Goal: Transaction & Acquisition: Download file/media

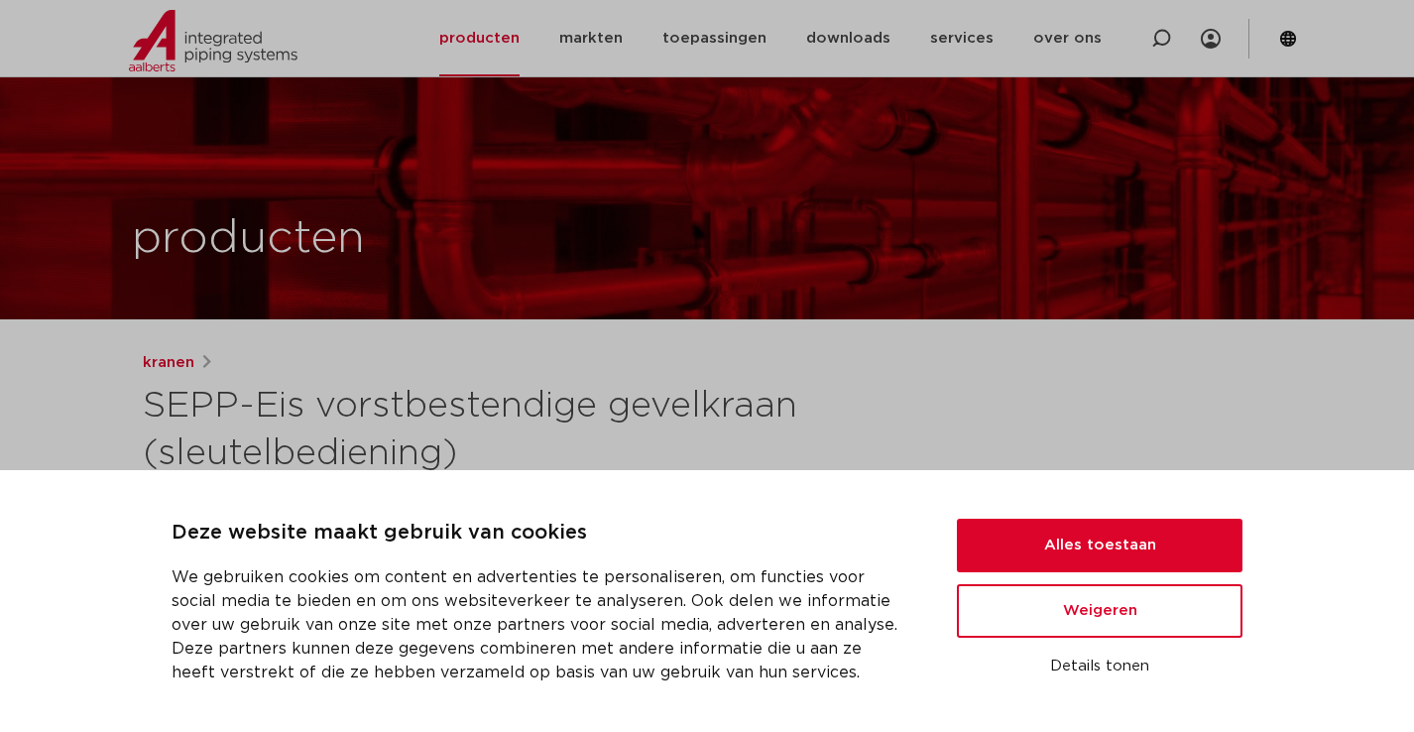
scroll to position [397, 0]
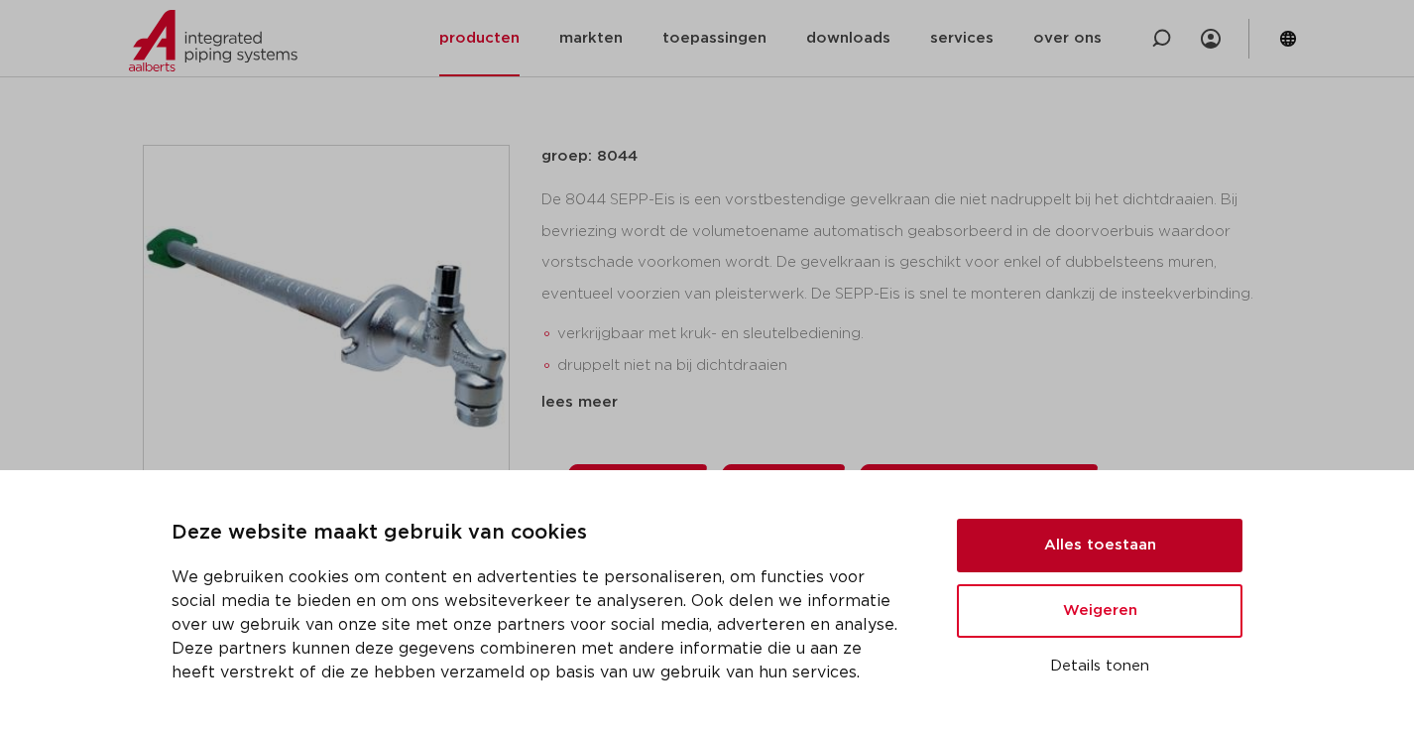
click at [1065, 551] on button "Alles toestaan" at bounding box center [1100, 546] width 286 height 54
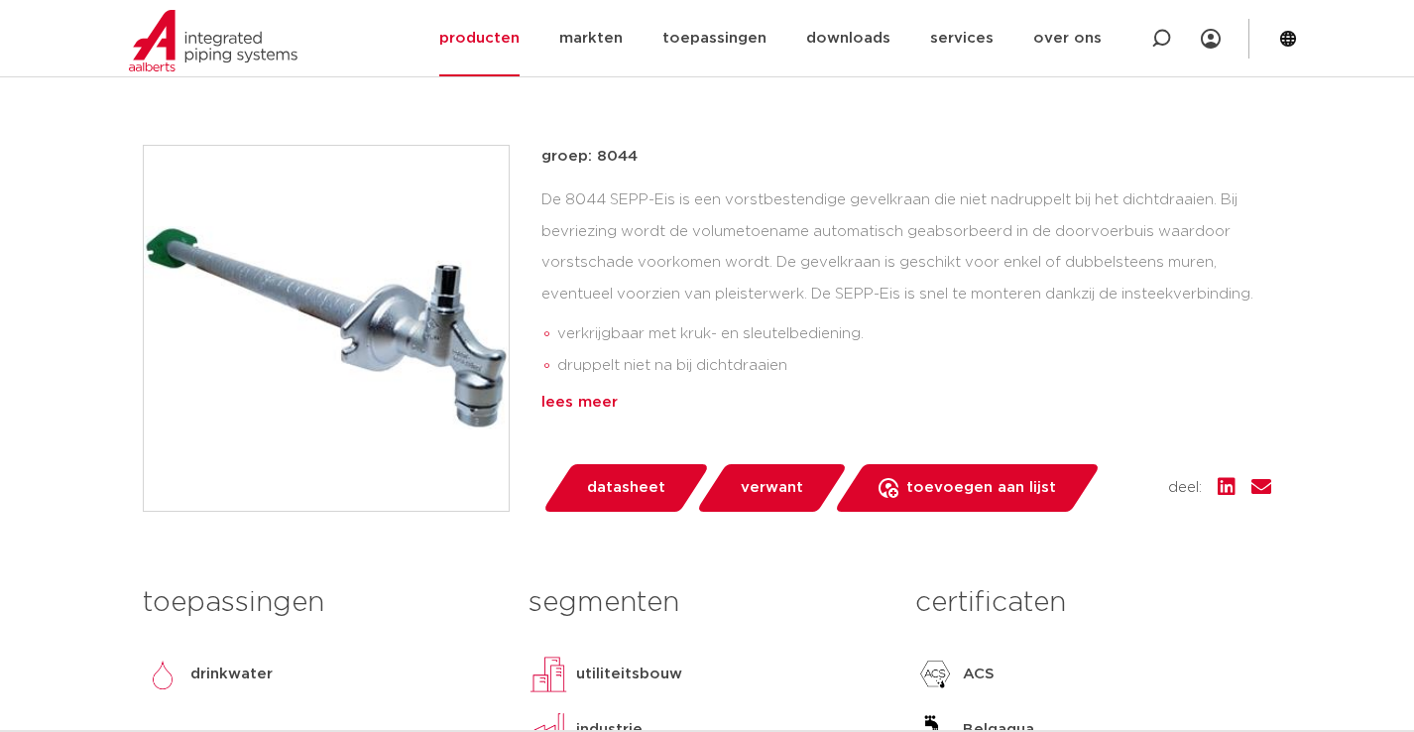
click at [566, 405] on div "lees meer" at bounding box center [906, 403] width 730 height 24
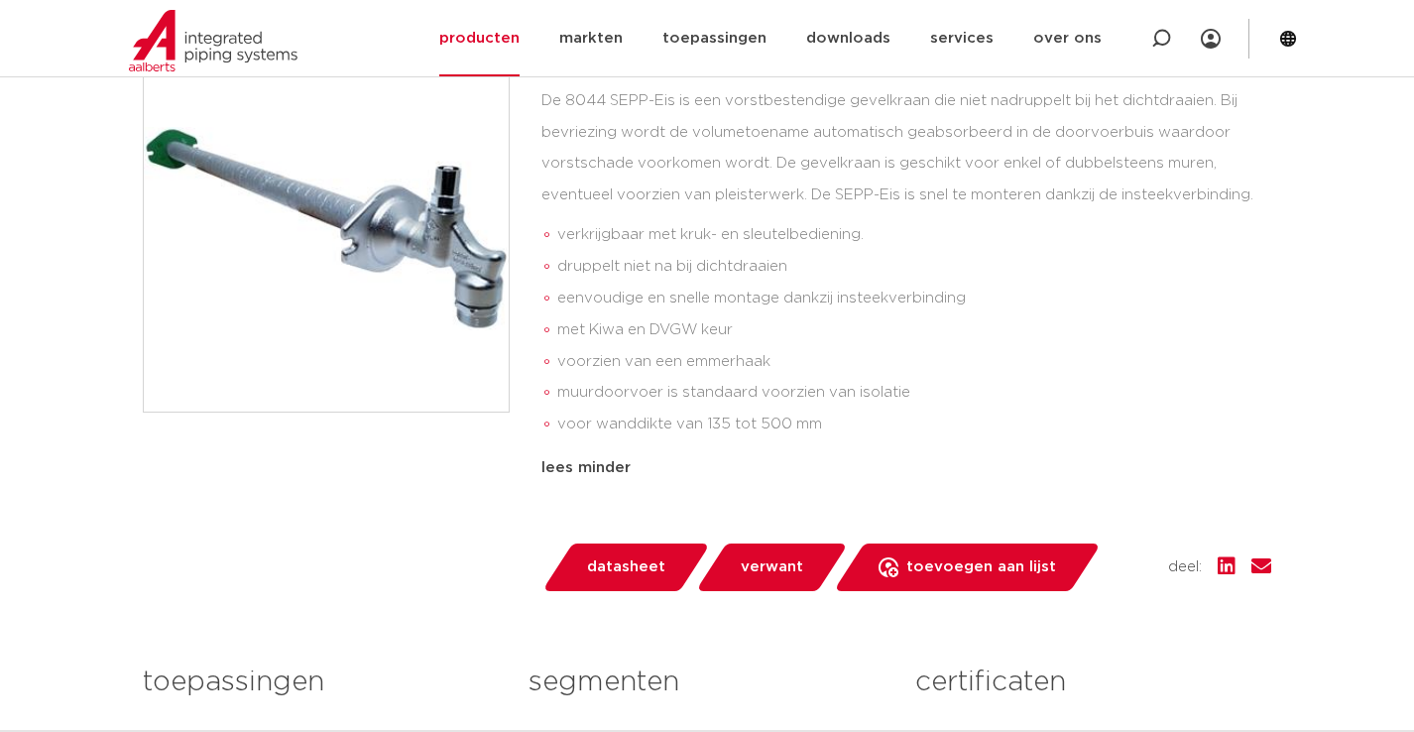
scroll to position [0, 0]
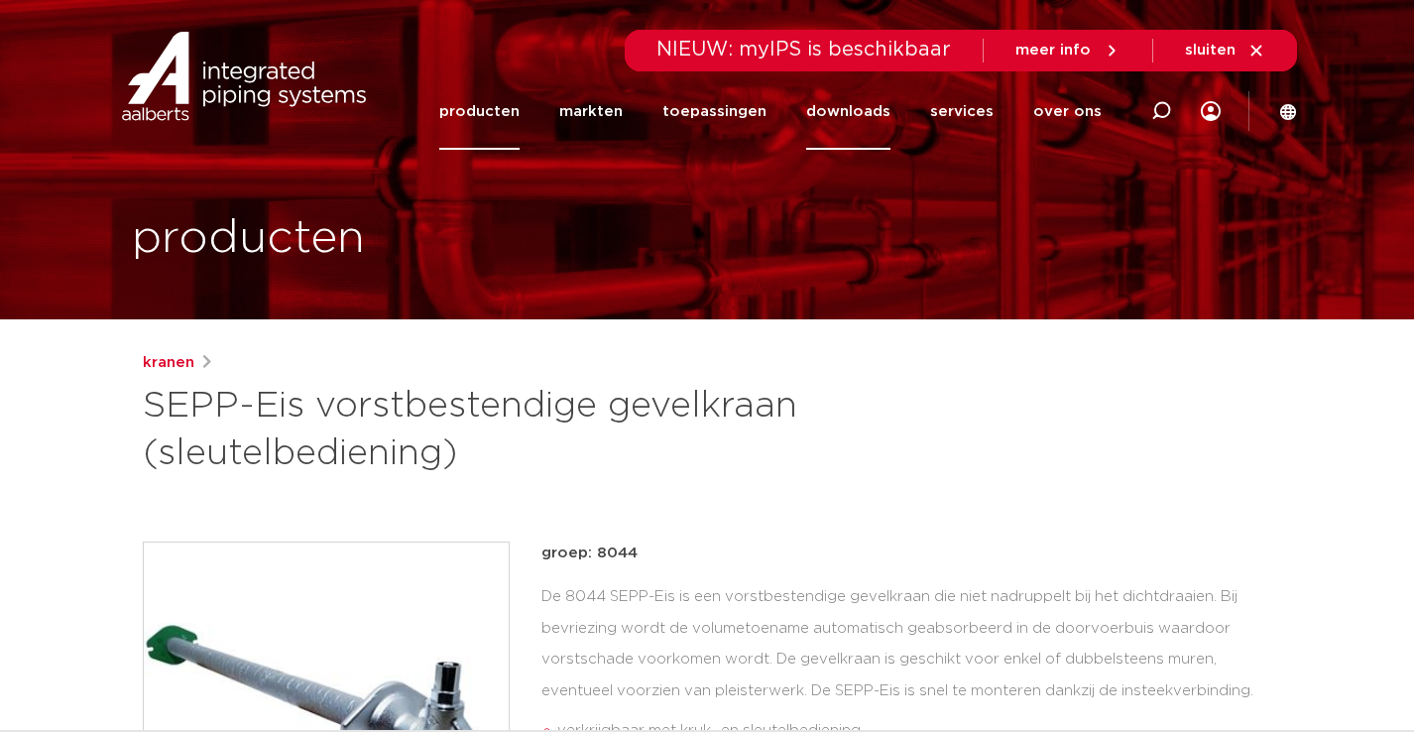
click at [850, 103] on link "downloads" at bounding box center [848, 111] width 84 height 76
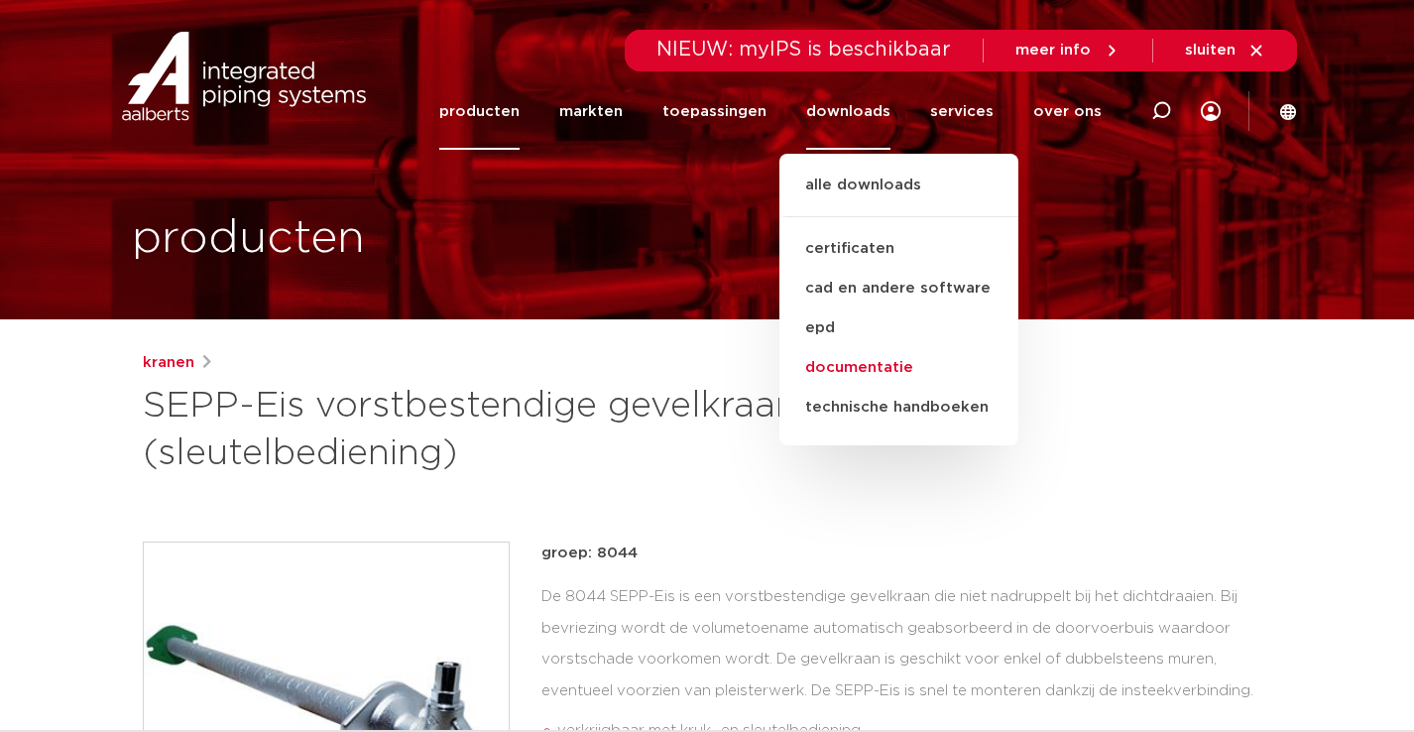
click at [849, 370] on link "documentatie" at bounding box center [898, 368] width 239 height 40
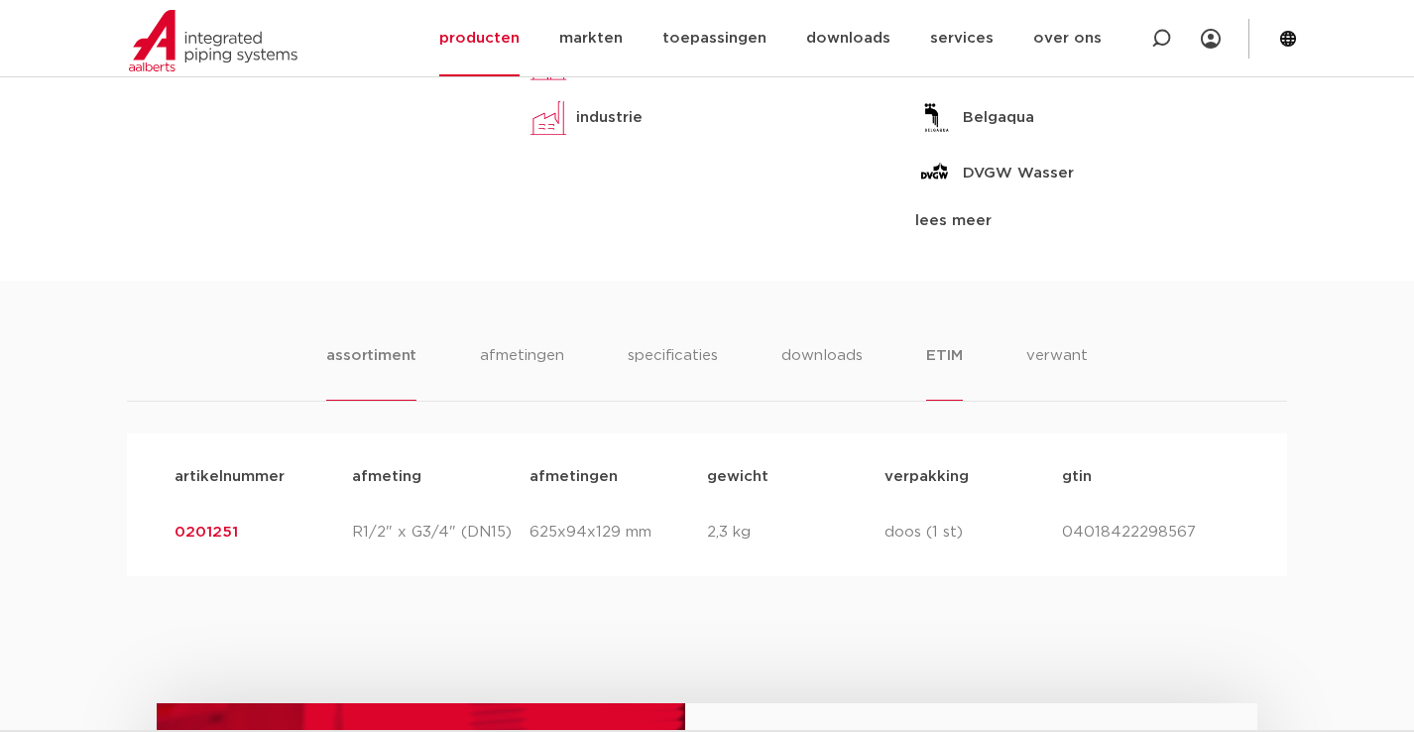
scroll to position [1091, 0]
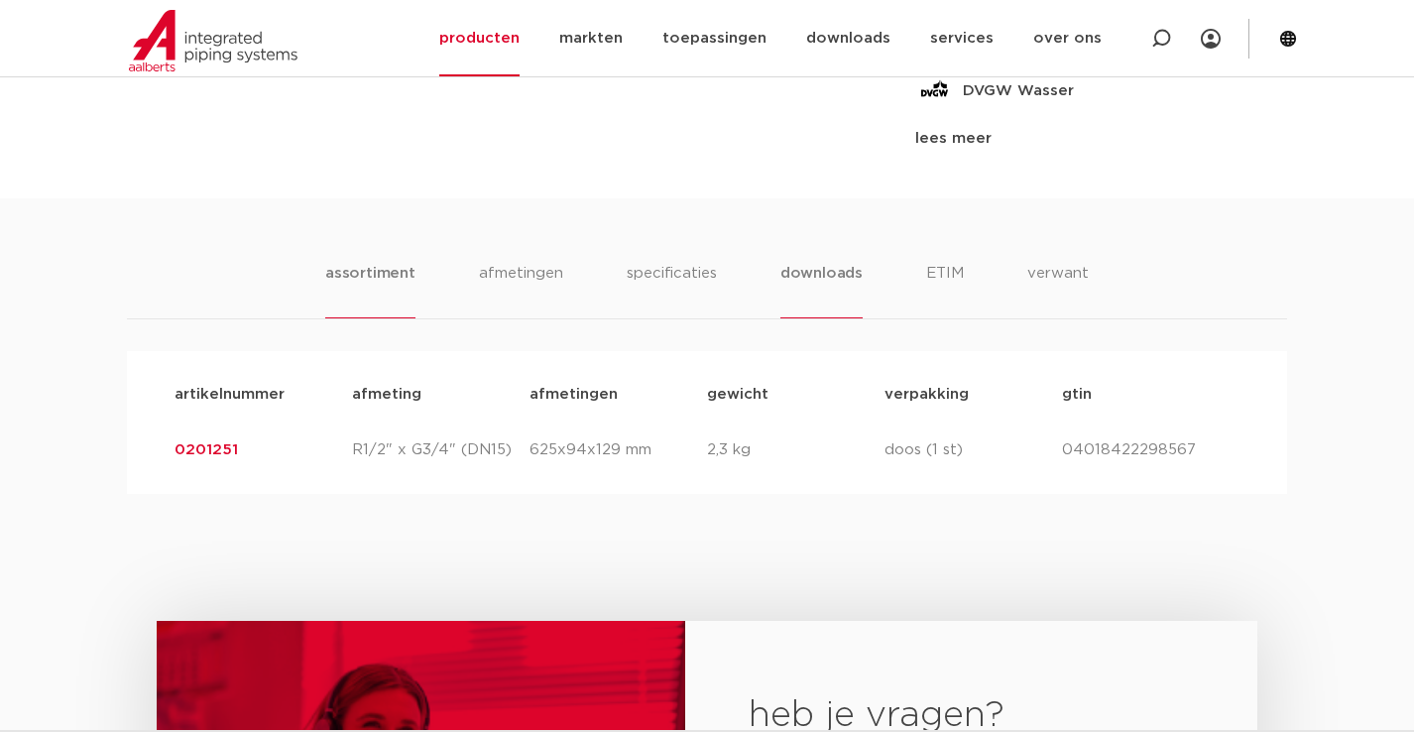
click at [806, 275] on li "downloads" at bounding box center [821, 290] width 82 height 57
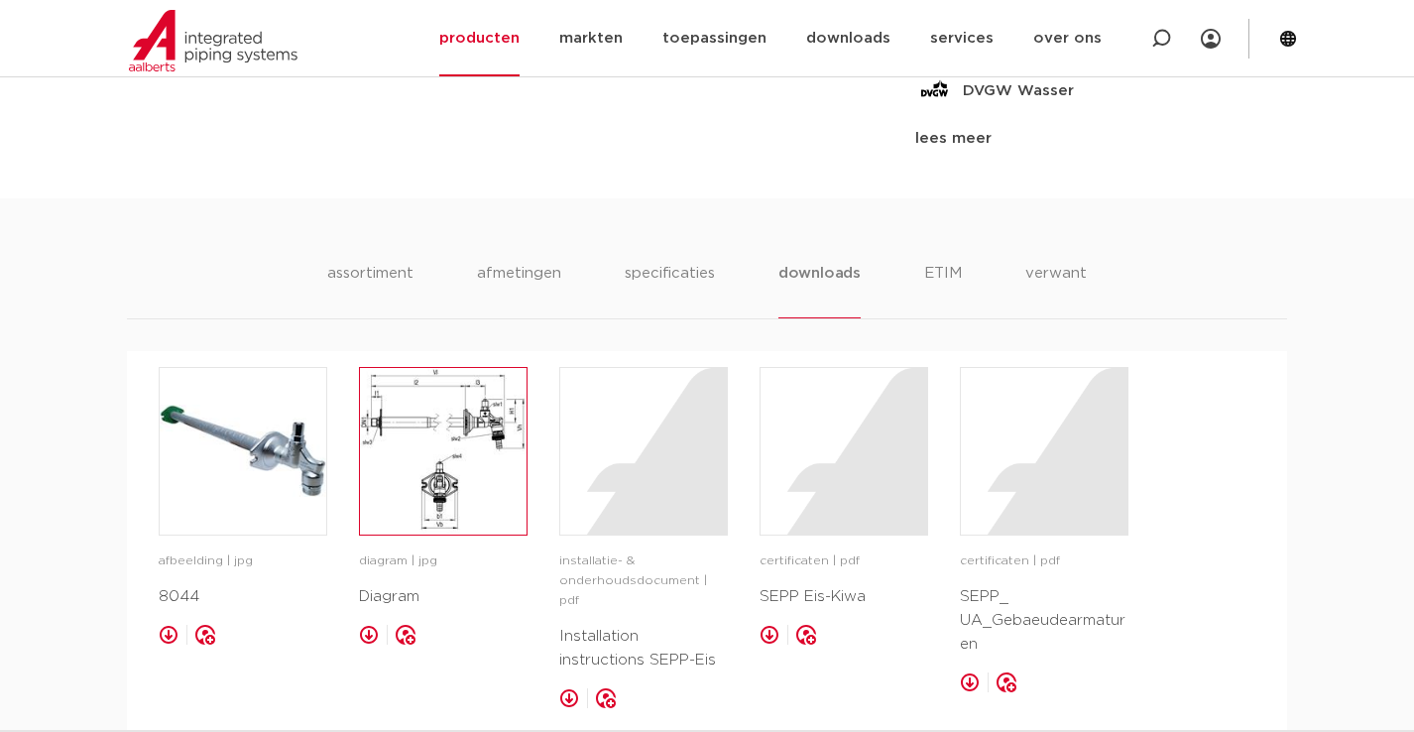
click at [453, 475] on img at bounding box center [443, 451] width 167 height 167
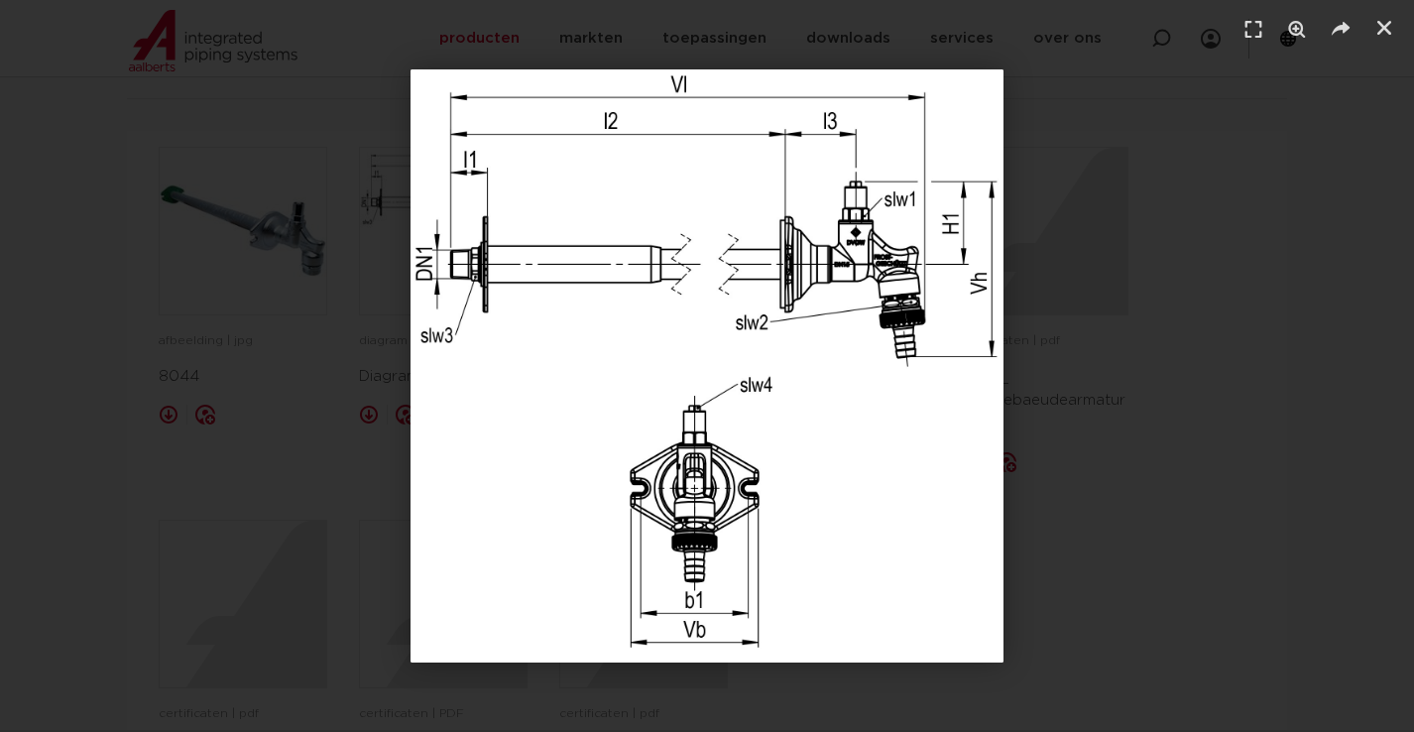
scroll to position [992, 0]
drag, startPoint x: 1382, startPoint y: 24, endPoint x: 1017, endPoint y: 275, distance: 442.9
click at [1382, 25] on icon "Sluiten (Esc)" at bounding box center [1385, 28] width 20 height 20
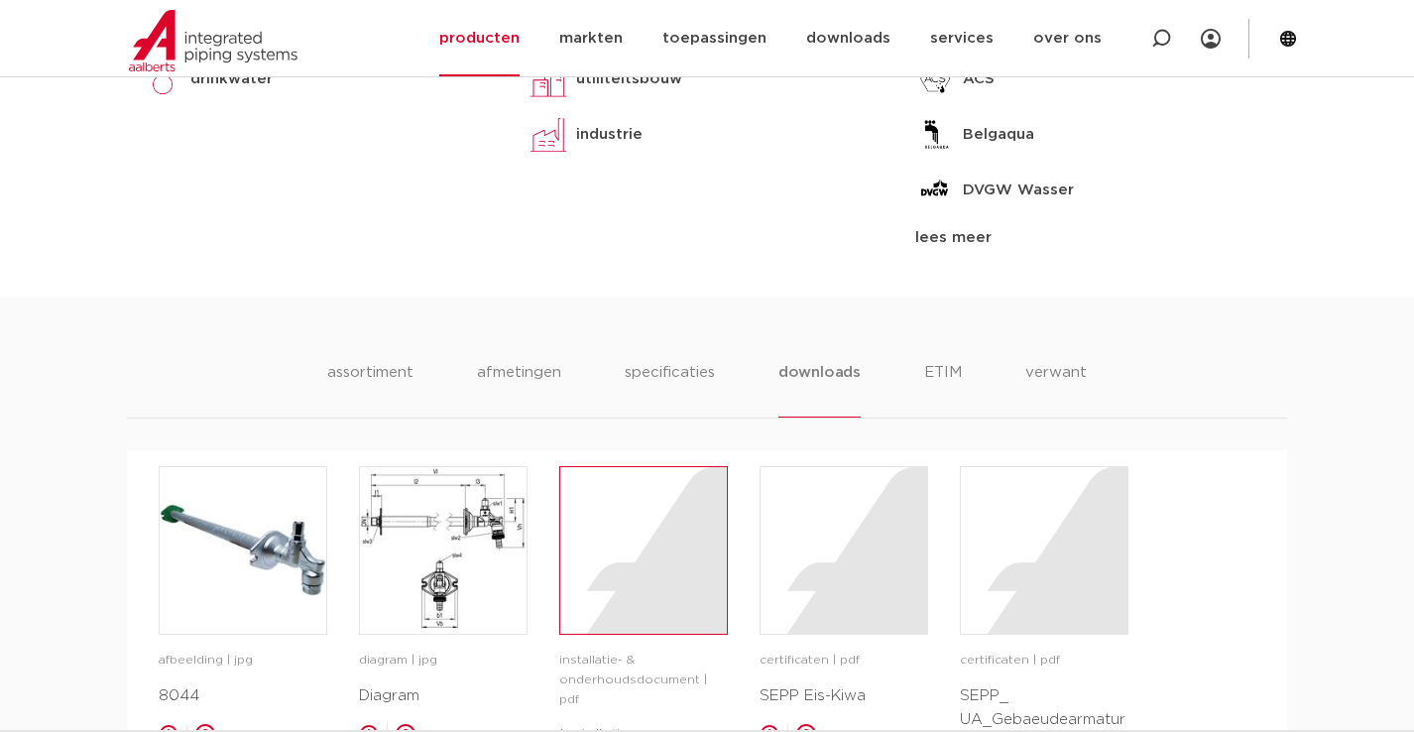
click at [623, 551] on div at bounding box center [643, 550] width 167 height 167
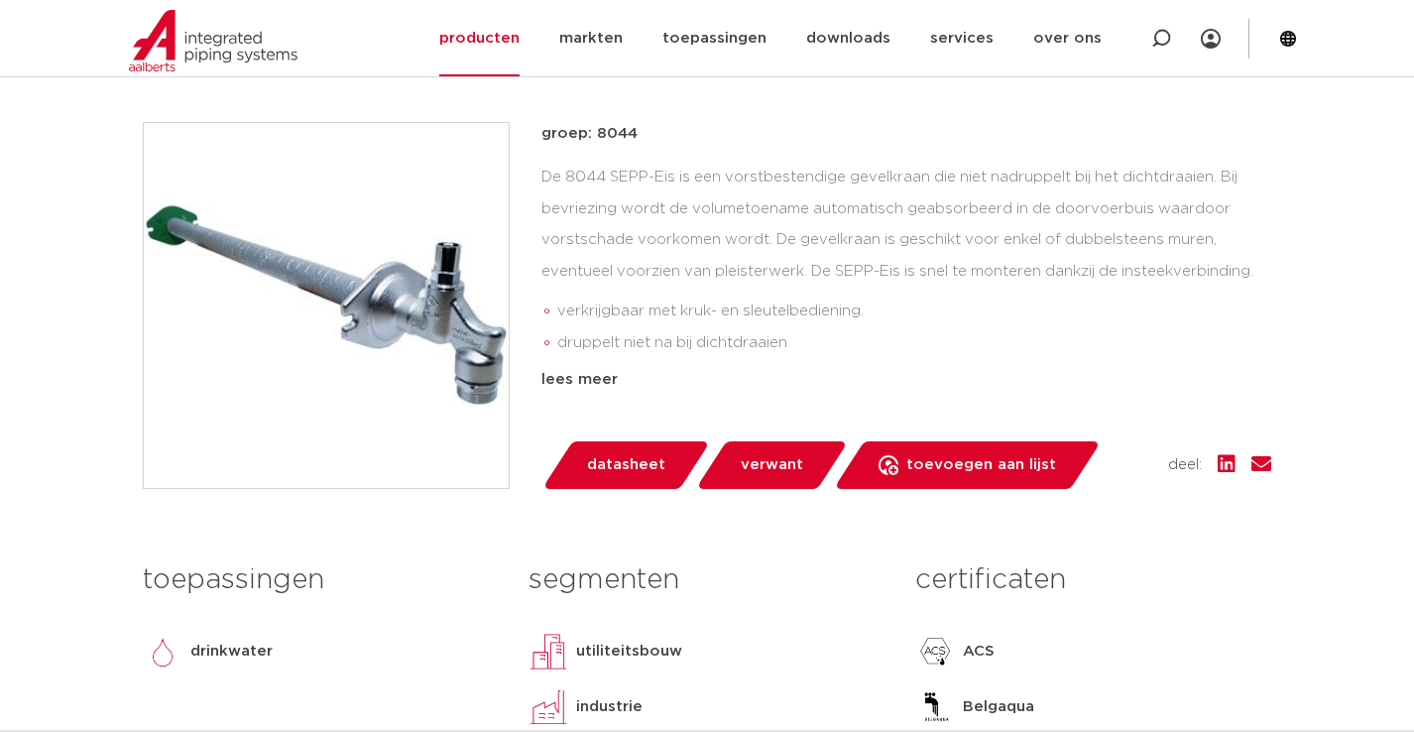
scroll to position [397, 0]
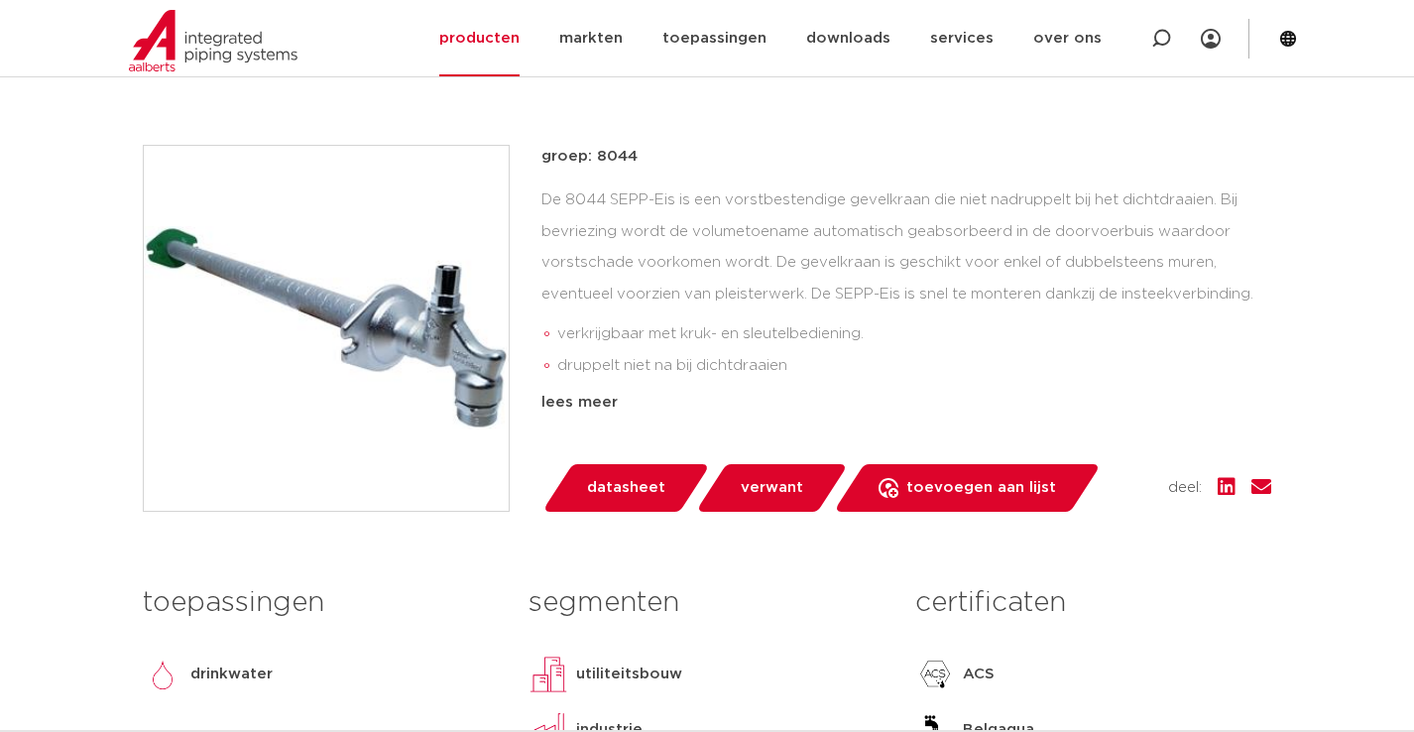
click at [872, 332] on li "verkrijgbaar met kruk- en sleutelbediening." at bounding box center [914, 334] width 714 height 32
click at [928, 333] on li "verkrijgbaar met kruk- en sleutelbediening." at bounding box center [914, 334] width 714 height 32
click at [541, 403] on div "lees meer" at bounding box center [906, 403] width 730 height 24
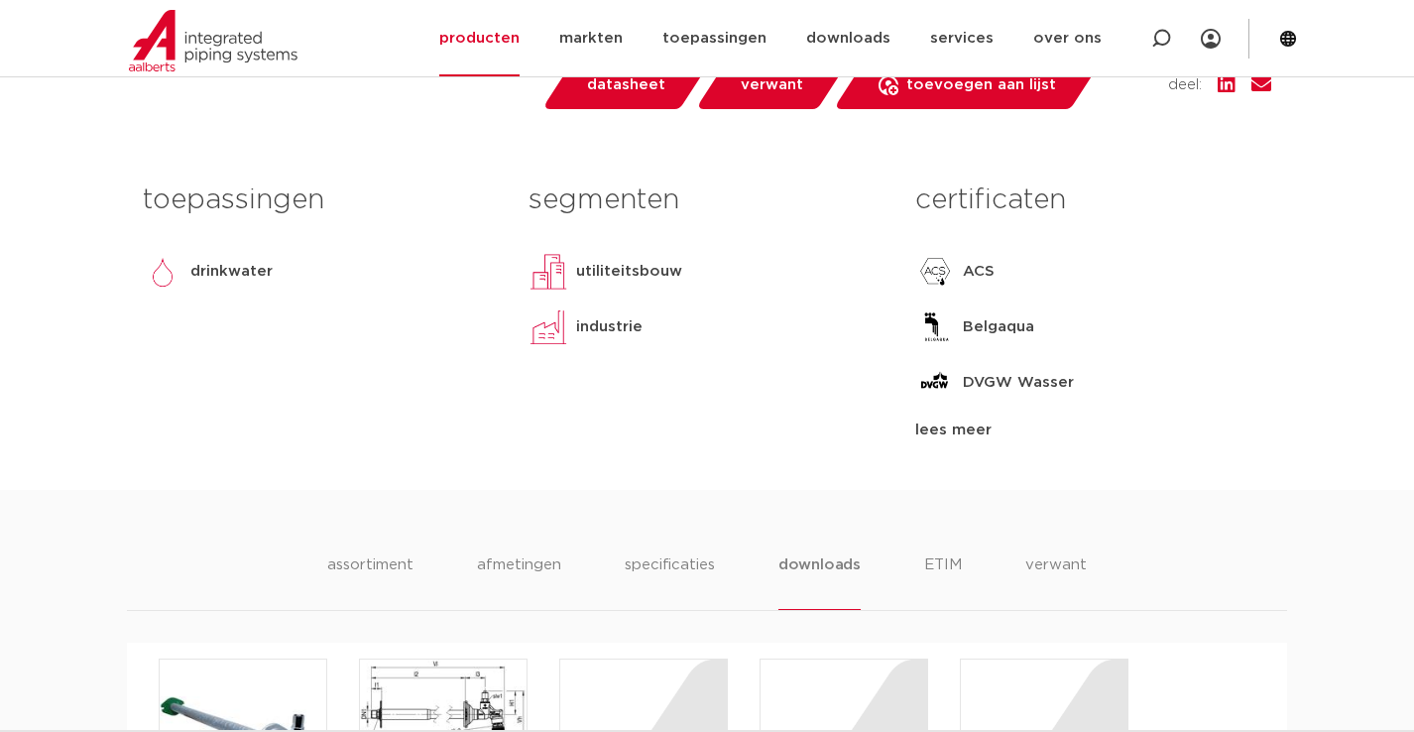
scroll to position [992, 0]
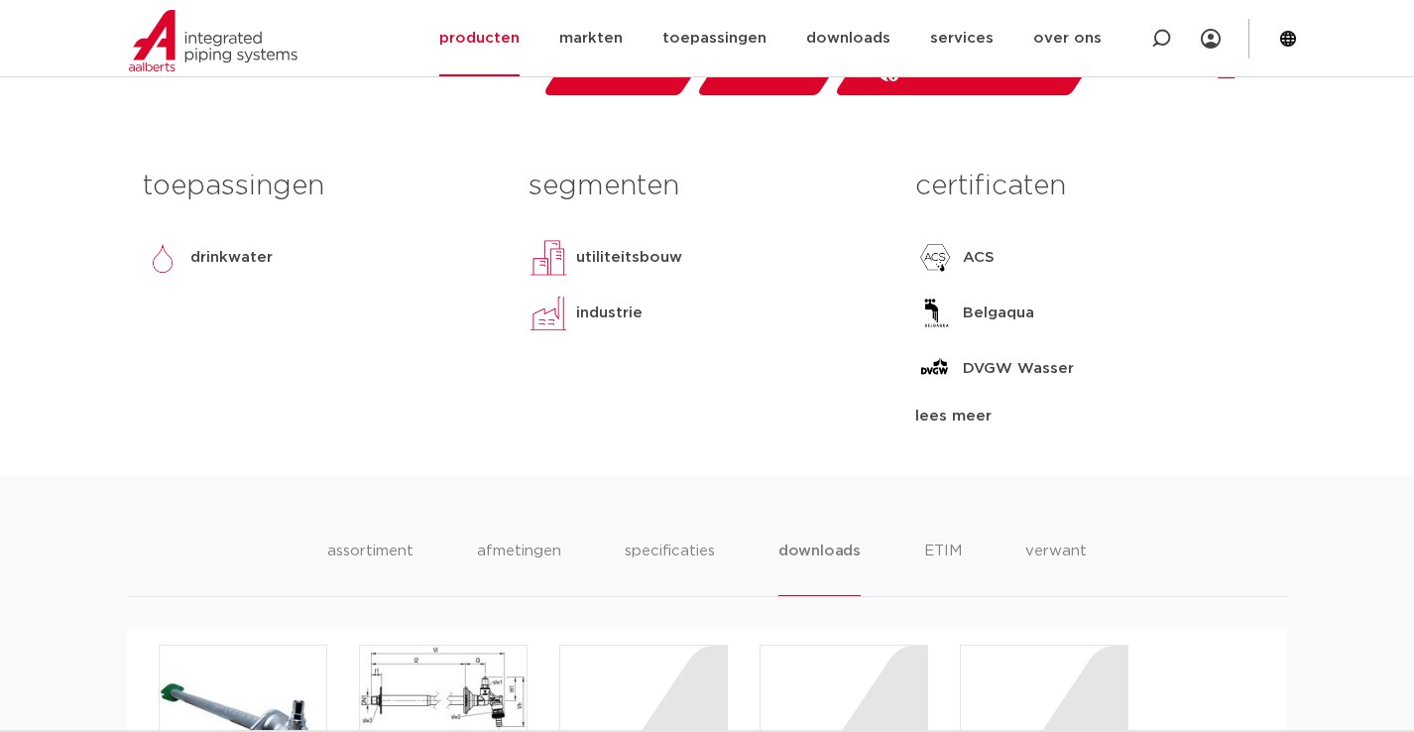
drag, startPoint x: 932, startPoint y: 415, endPoint x: 678, endPoint y: 439, distance: 255.1
click at [933, 415] on div "lees meer" at bounding box center [1093, 417] width 356 height 24
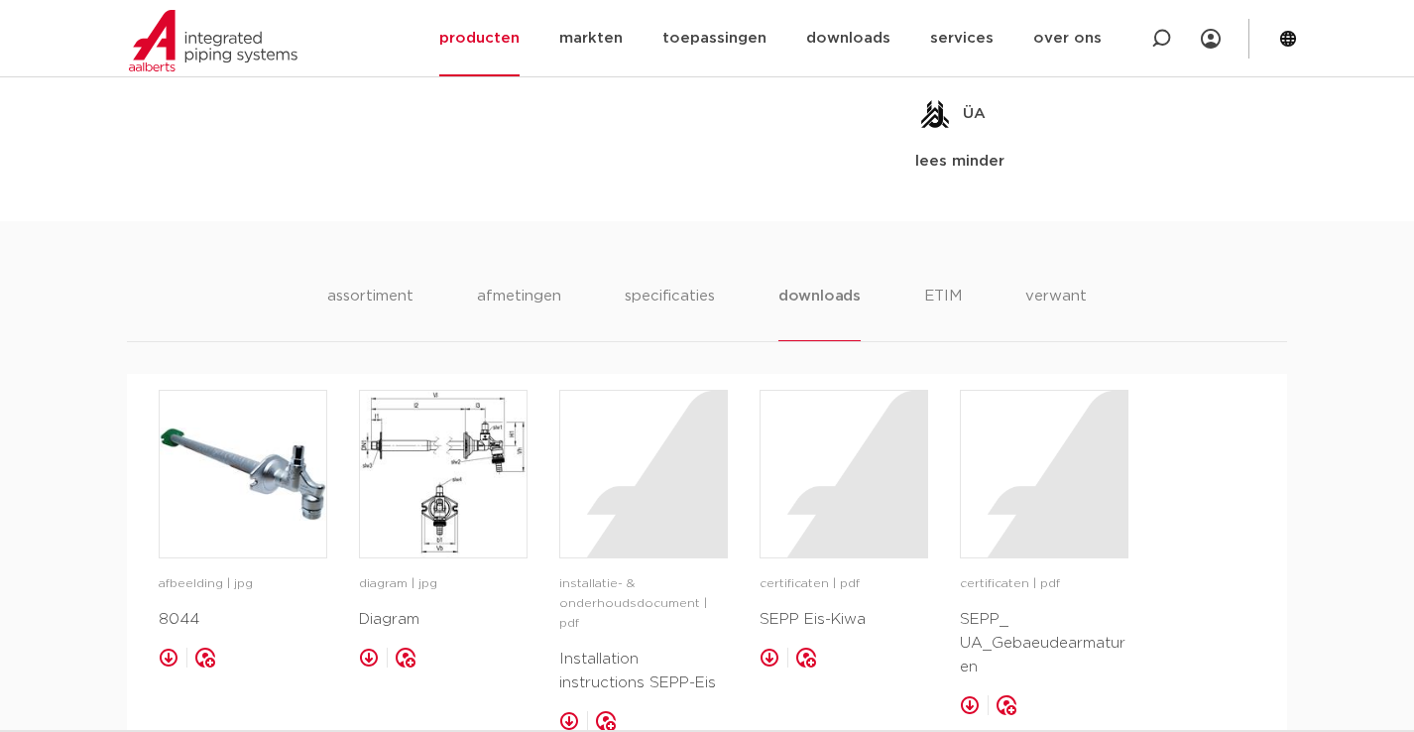
scroll to position [1388, 0]
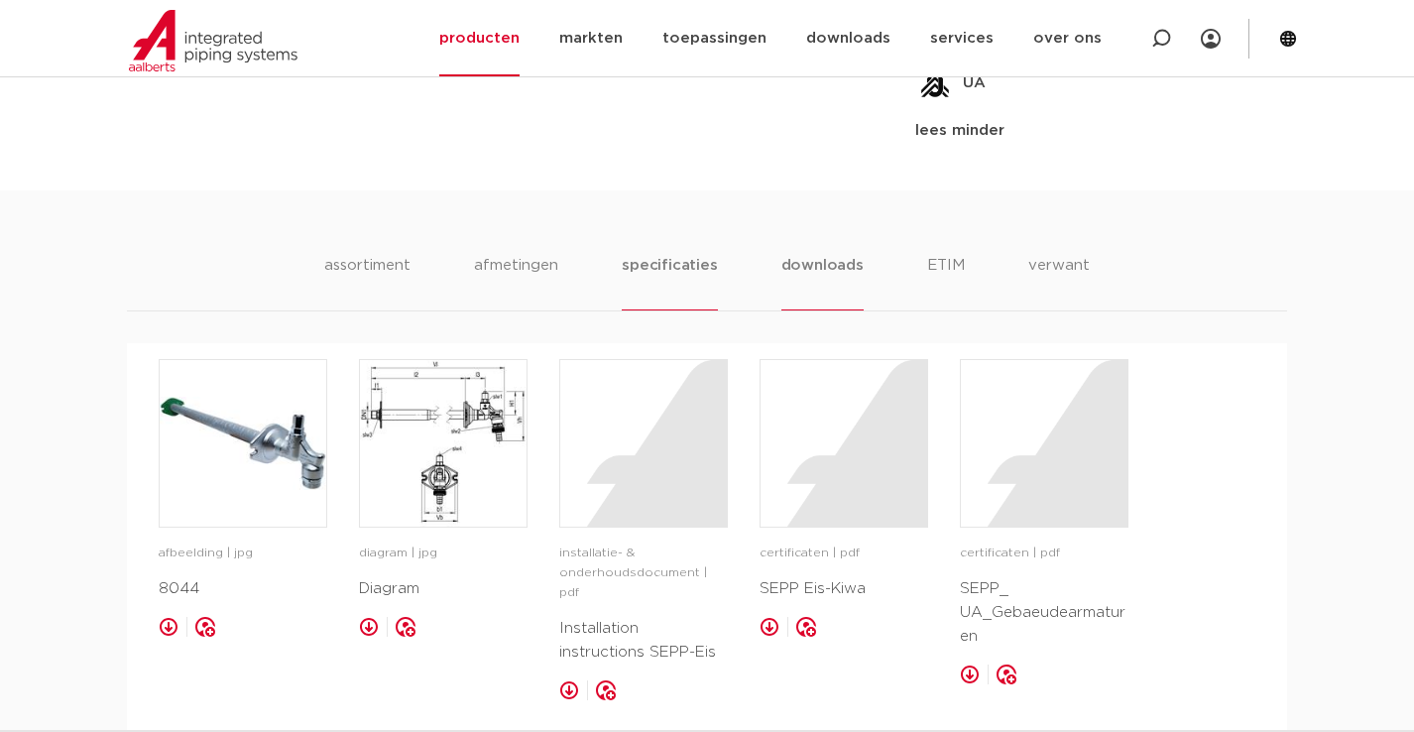
click at [644, 272] on li "specificaties" at bounding box center [669, 282] width 95 height 57
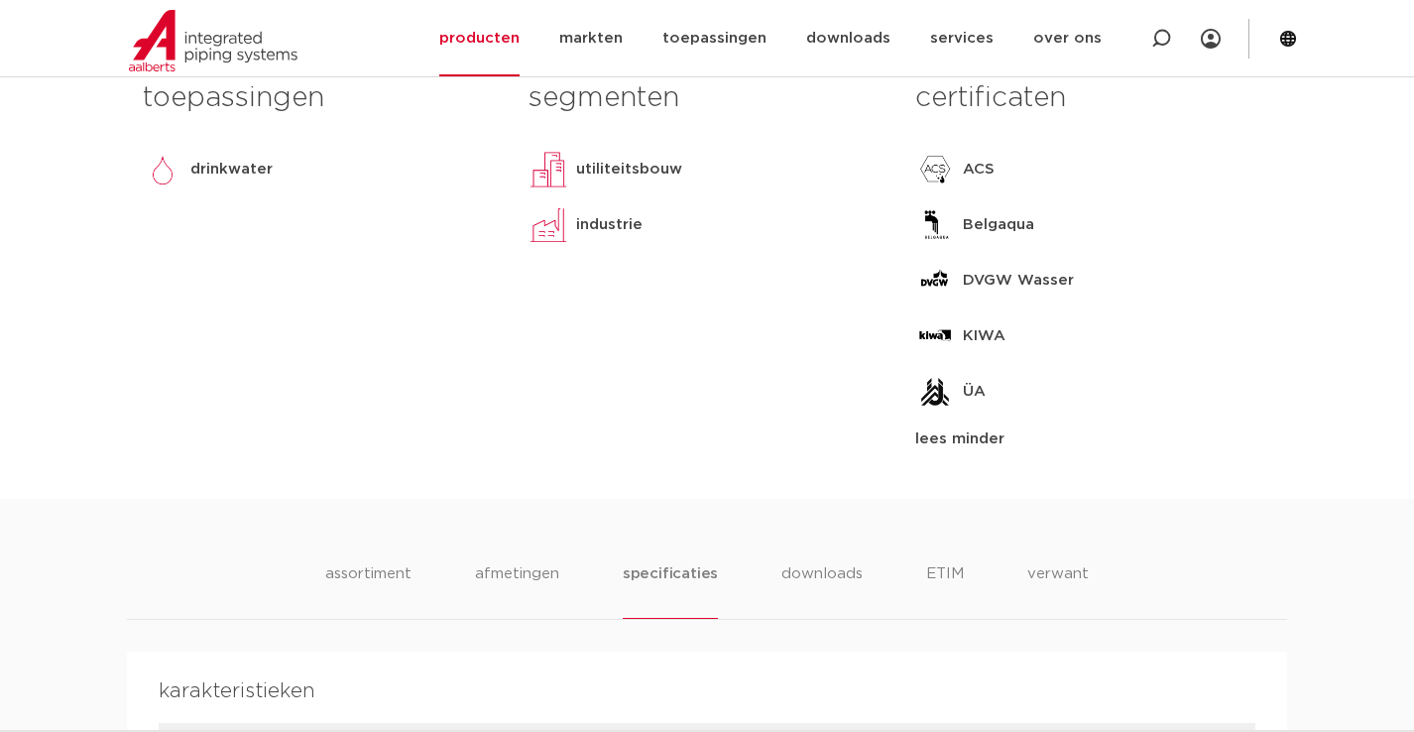
scroll to position [1091, 0]
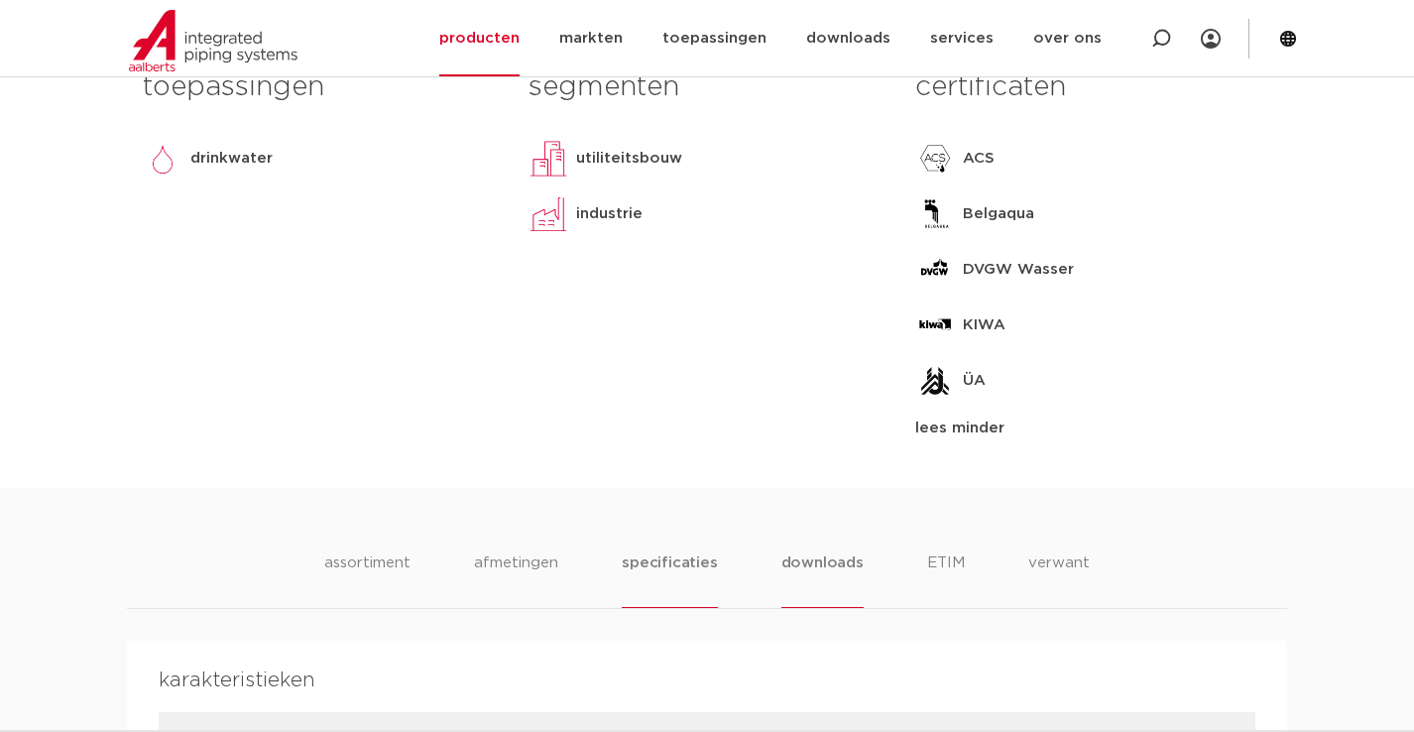
click at [814, 559] on li "downloads" at bounding box center [822, 579] width 82 height 57
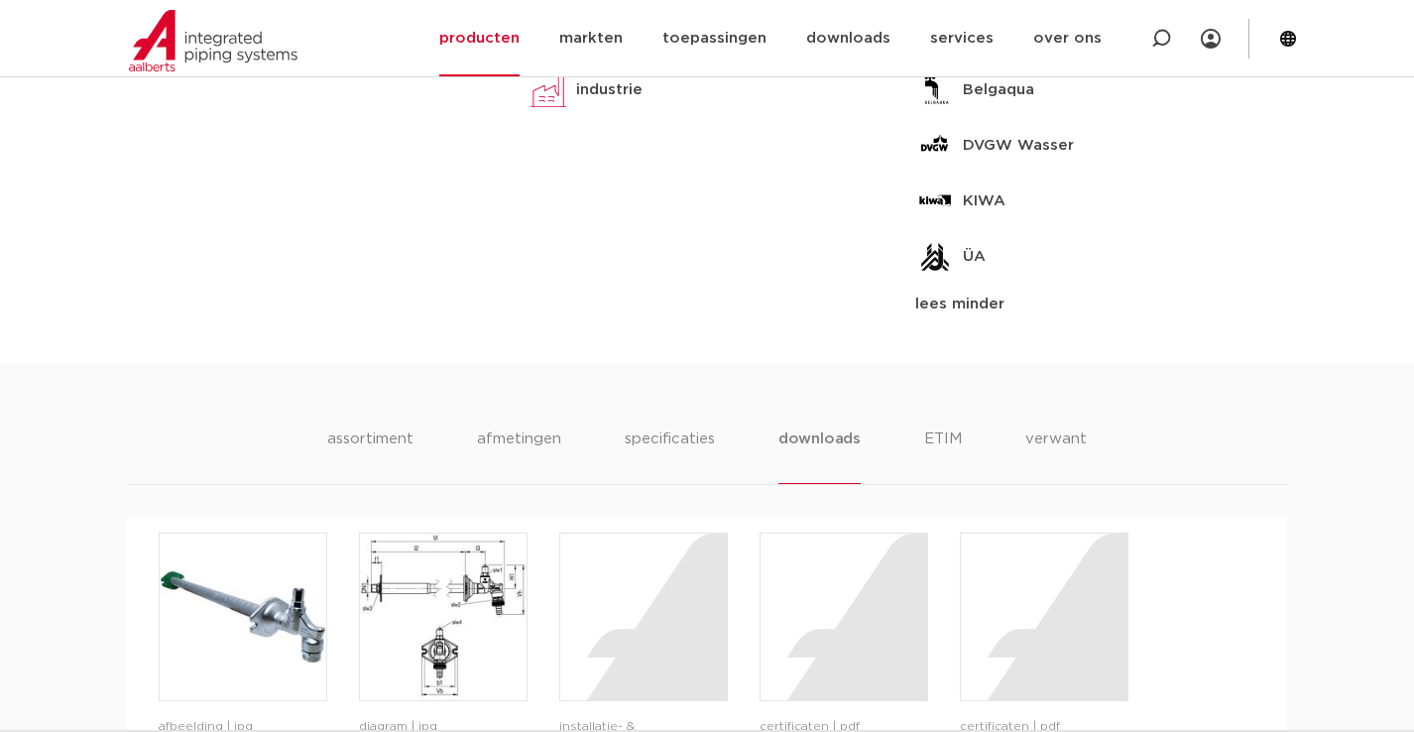
scroll to position [1488, 0]
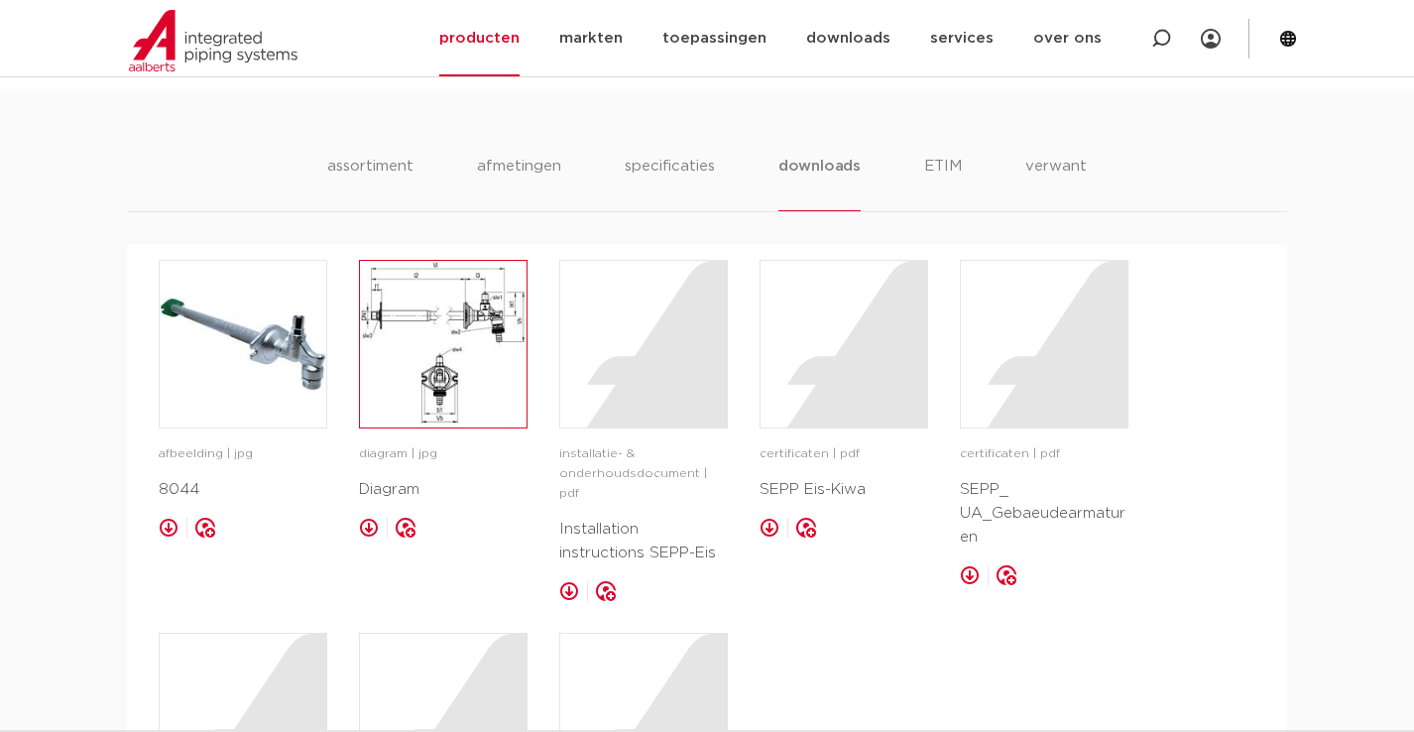
click at [370, 338] on img at bounding box center [443, 344] width 167 height 167
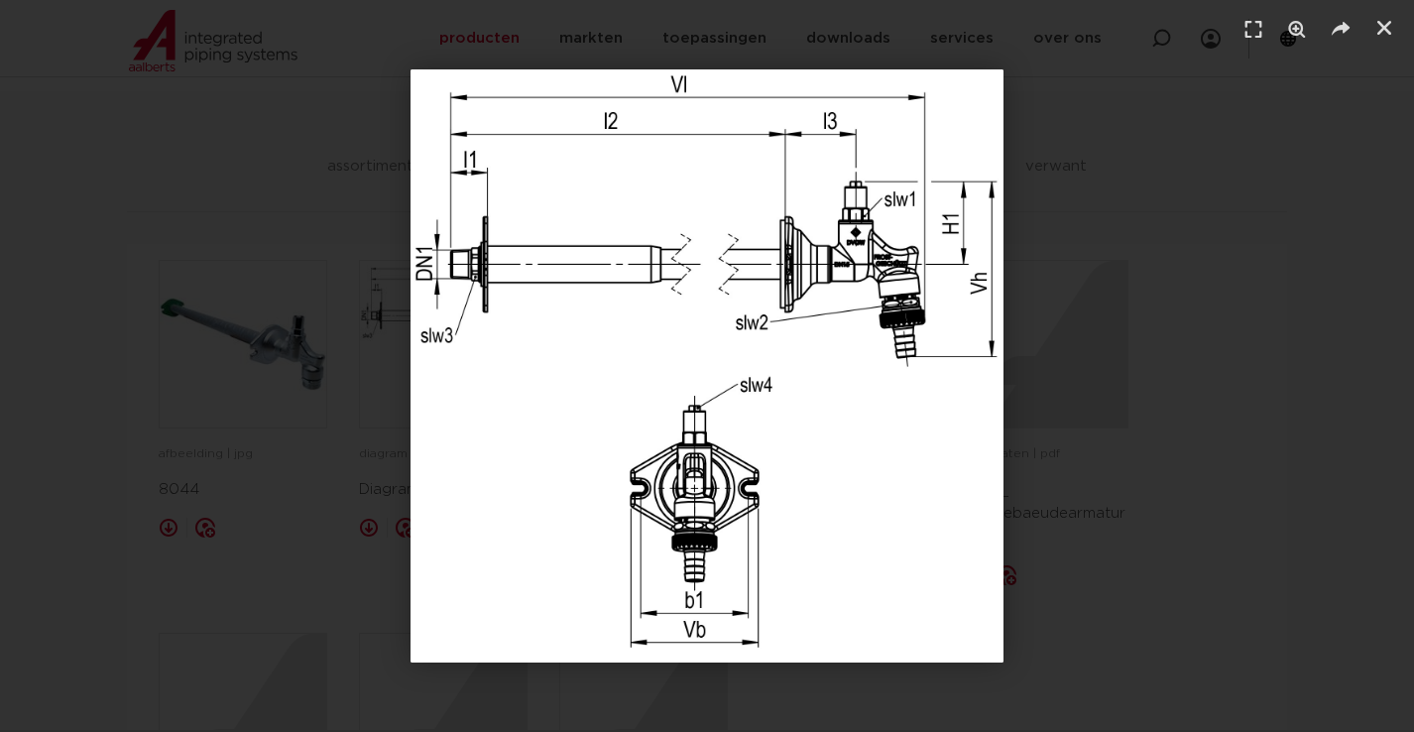
click at [298, 309] on div "1 / 1" at bounding box center [706, 365] width 1275 height 593
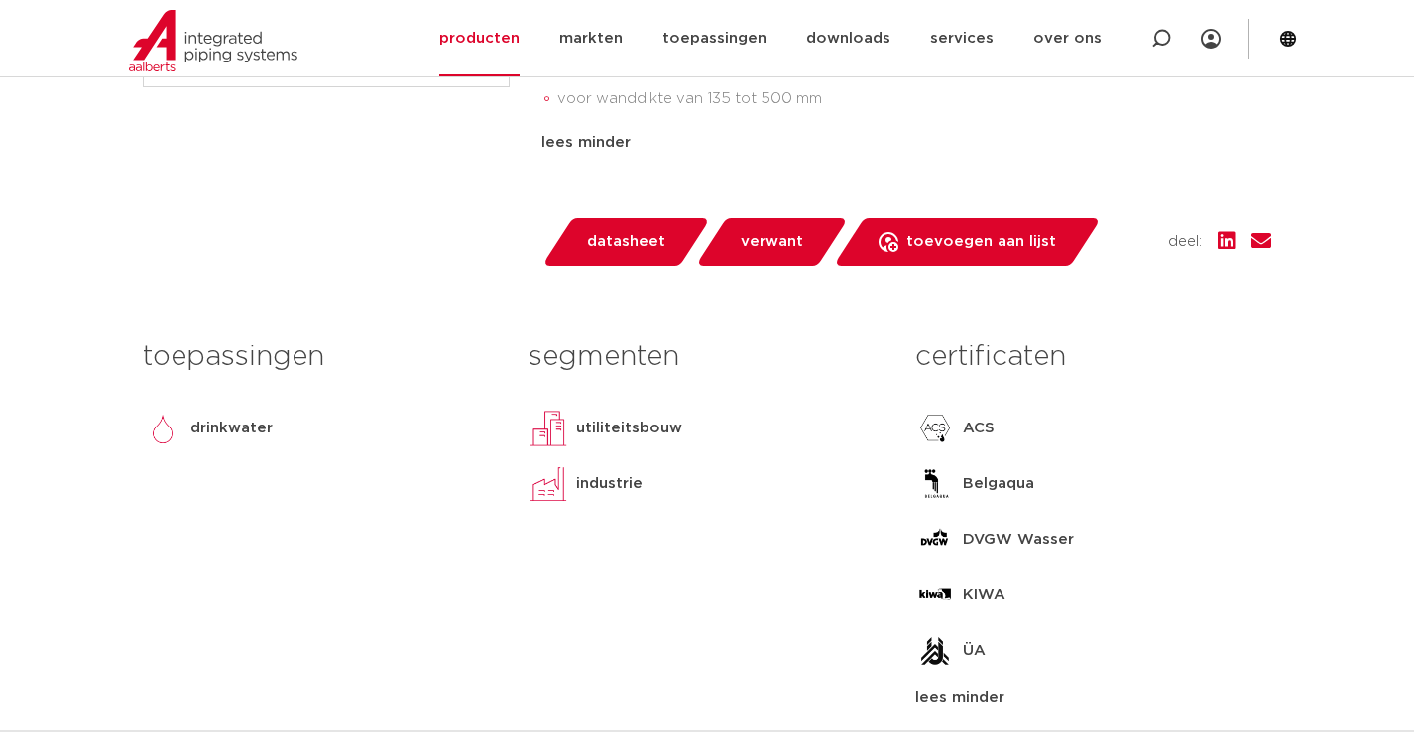
scroll to position [496, 0]
